Goal: Task Accomplishment & Management: Use online tool/utility

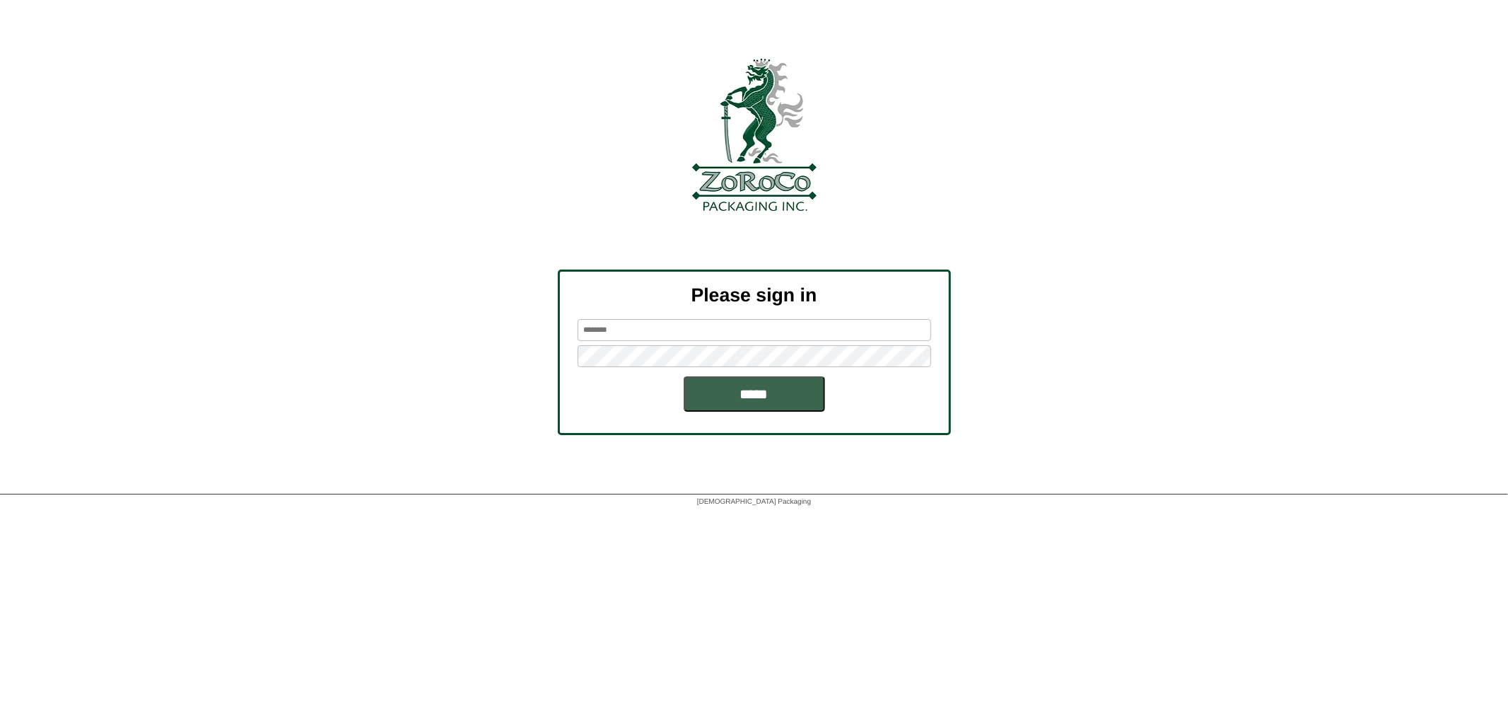
type input "********"
click at [707, 398] on input "*****" at bounding box center [754, 393] width 141 height 35
